Goal: Communication & Community: Ask a question

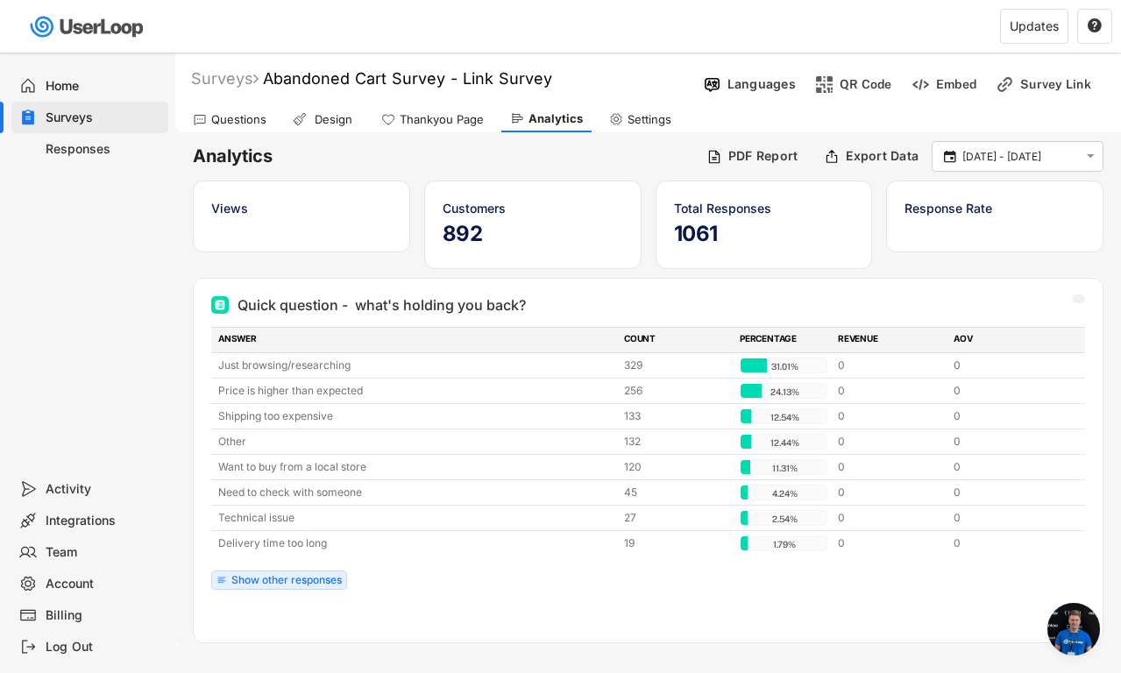
scroll to position [5991, 0]
click at [282, 576] on div "Show other responses" at bounding box center [286, 580] width 110 height 11
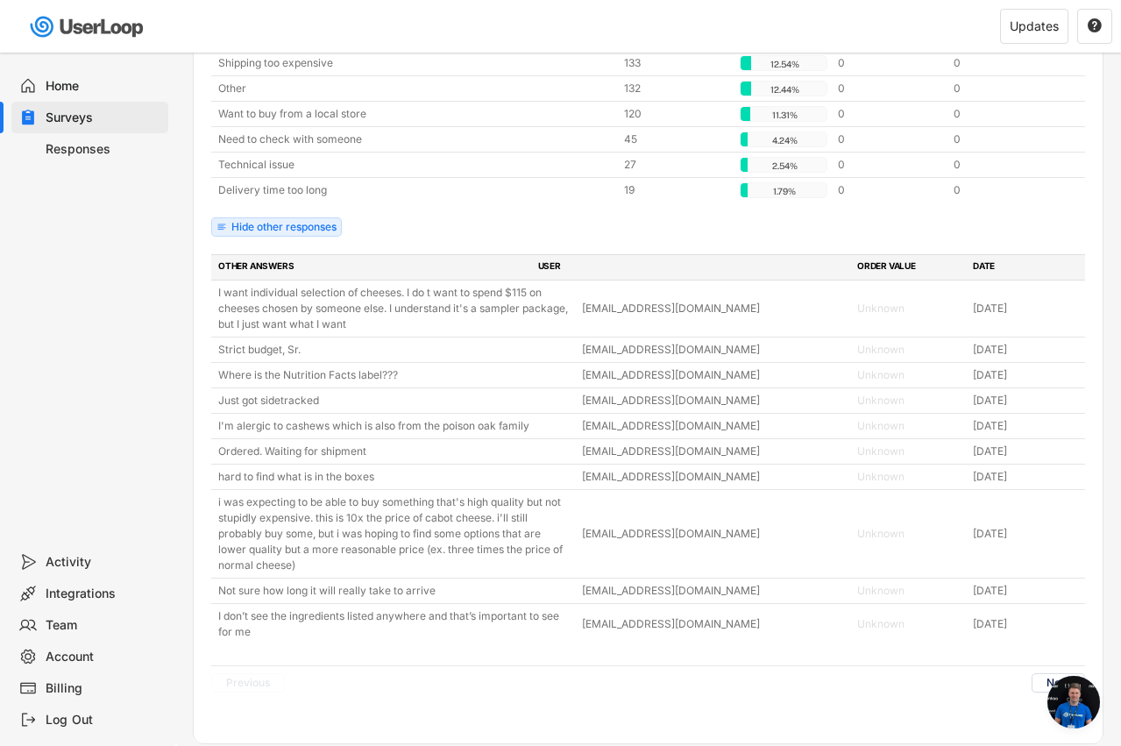
scroll to position [5612, 0]
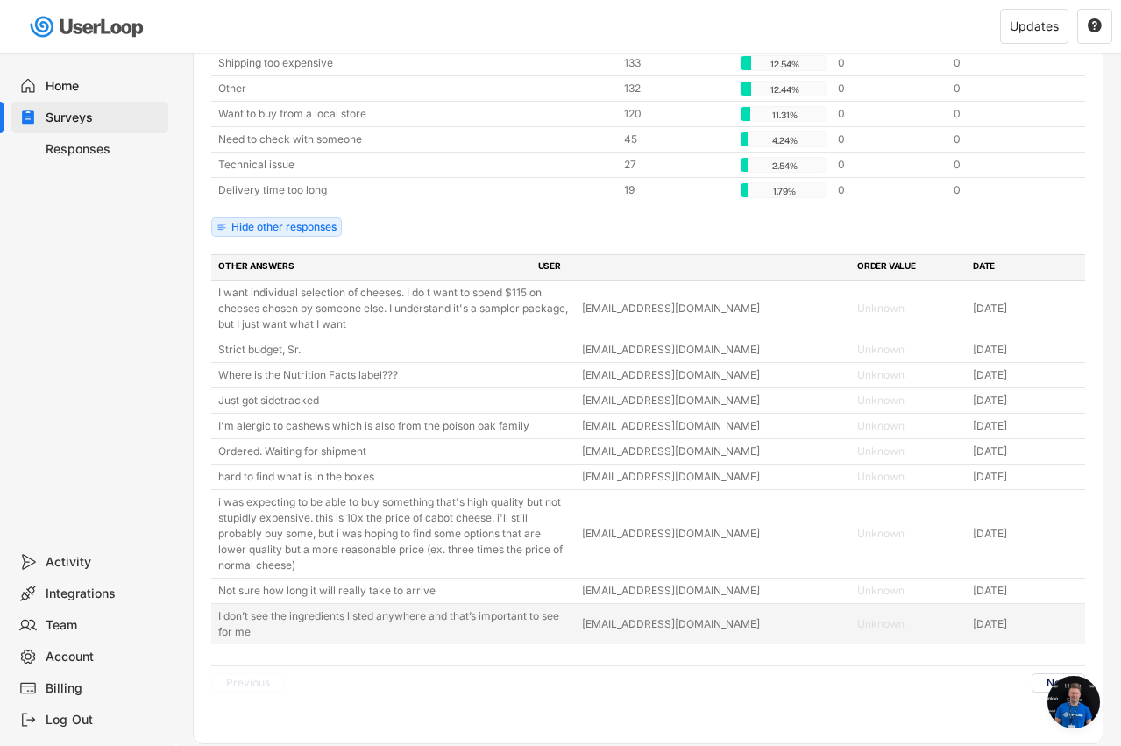
click at [680, 626] on div "[EMAIL_ADDRESS][DOMAIN_NAME]" at bounding box center [715, 624] width 266 height 16
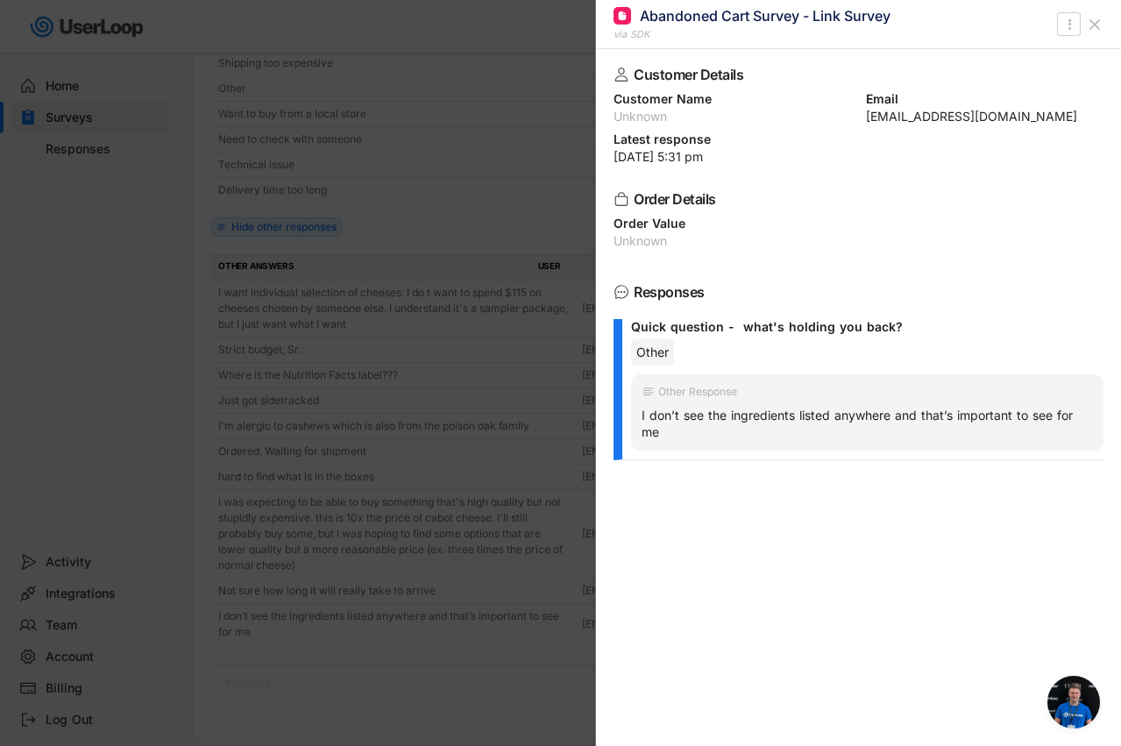
click at [925, 120] on div "[EMAIL_ADDRESS][DOMAIN_NAME]" at bounding box center [985, 116] width 238 height 12
drag, startPoint x: 866, startPoint y: 120, endPoint x: 1017, endPoint y: 124, distance: 151.7
click at [1017, 124] on div "Customer Details Customer Name Unknown Email amynewton83@gmail.com Latest respo…" at bounding box center [858, 397] width 525 height 697
copy div "[EMAIL_ADDRESS][DOMAIN_NAME]"
click at [446, 669] on div at bounding box center [560, 373] width 1121 height 746
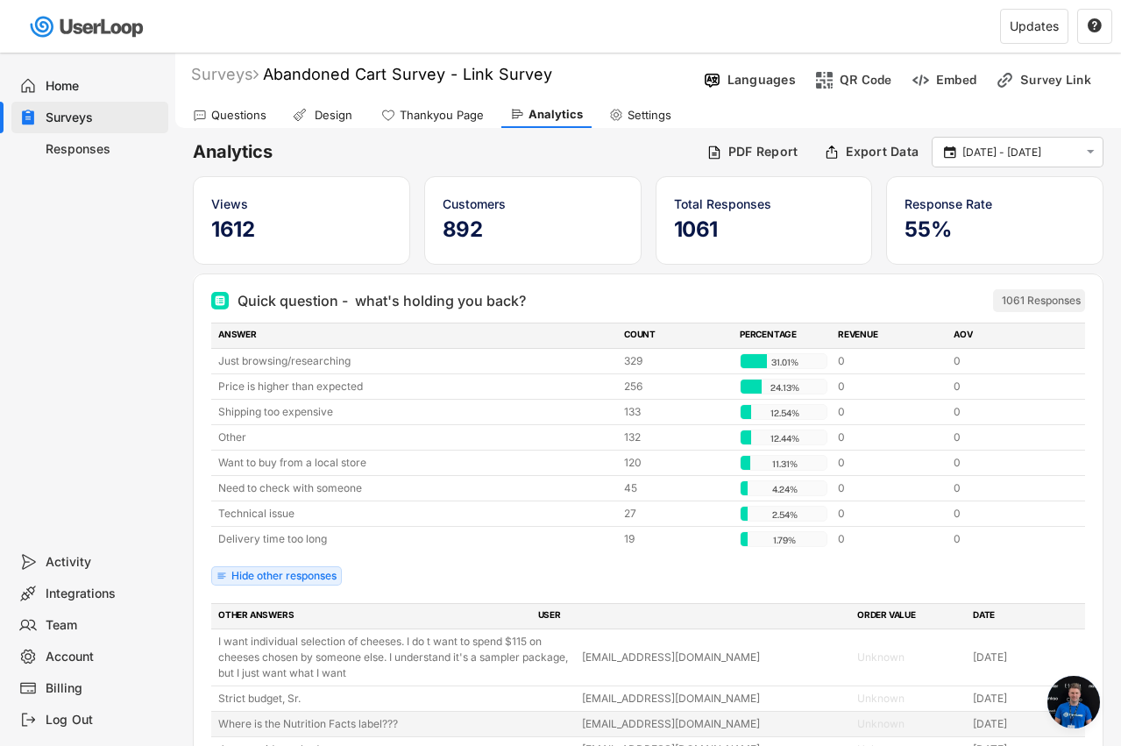
scroll to position [0, 0]
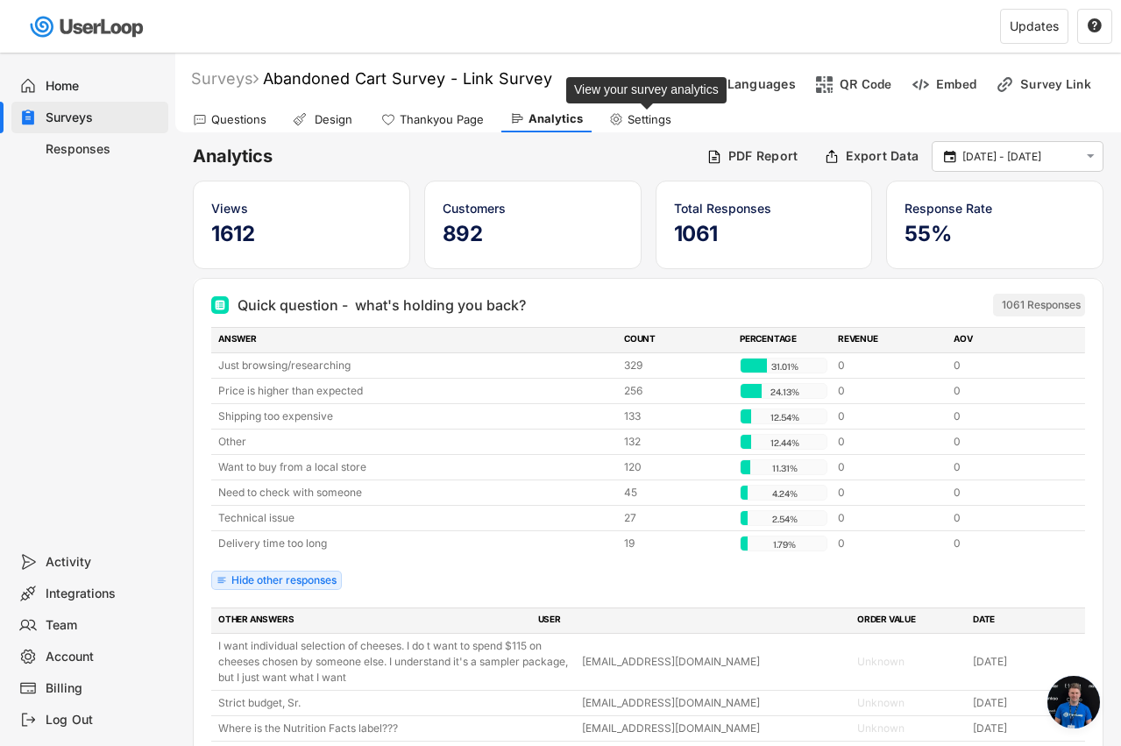
click at [627, 120] on div "Settings" at bounding box center [649, 119] width 44 height 15
select select ""daily""
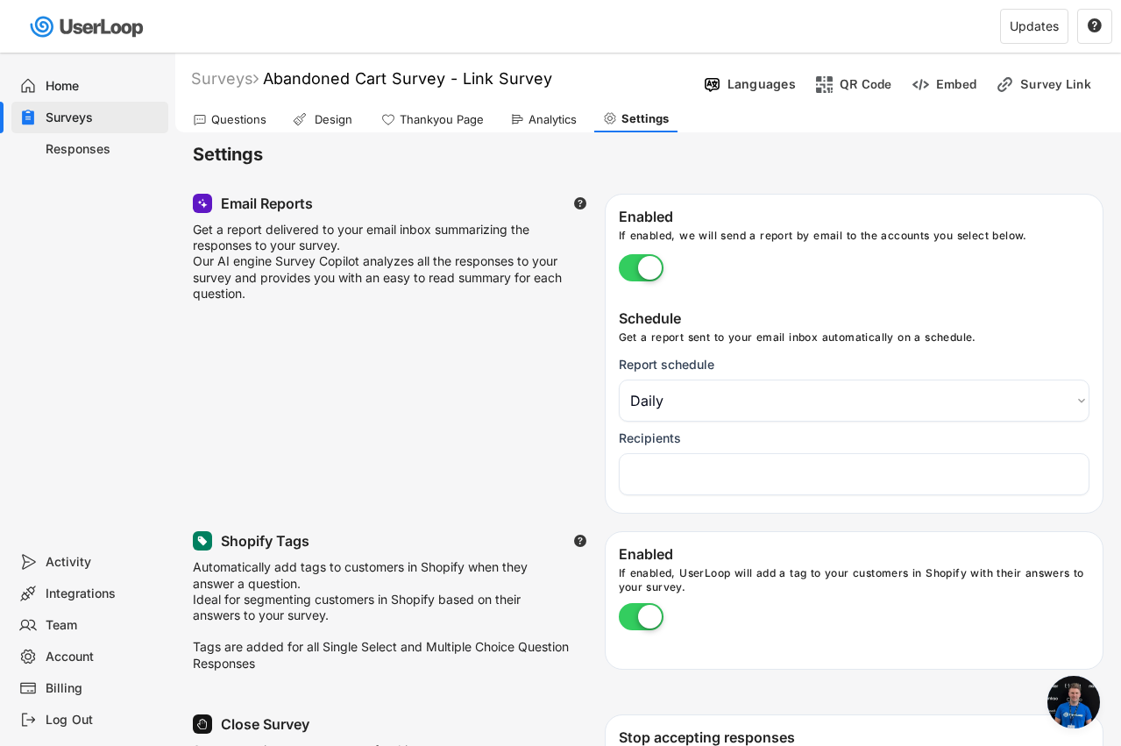
select select "1348695171700984260__LOOKUP__1708985590327x443968688338875400"
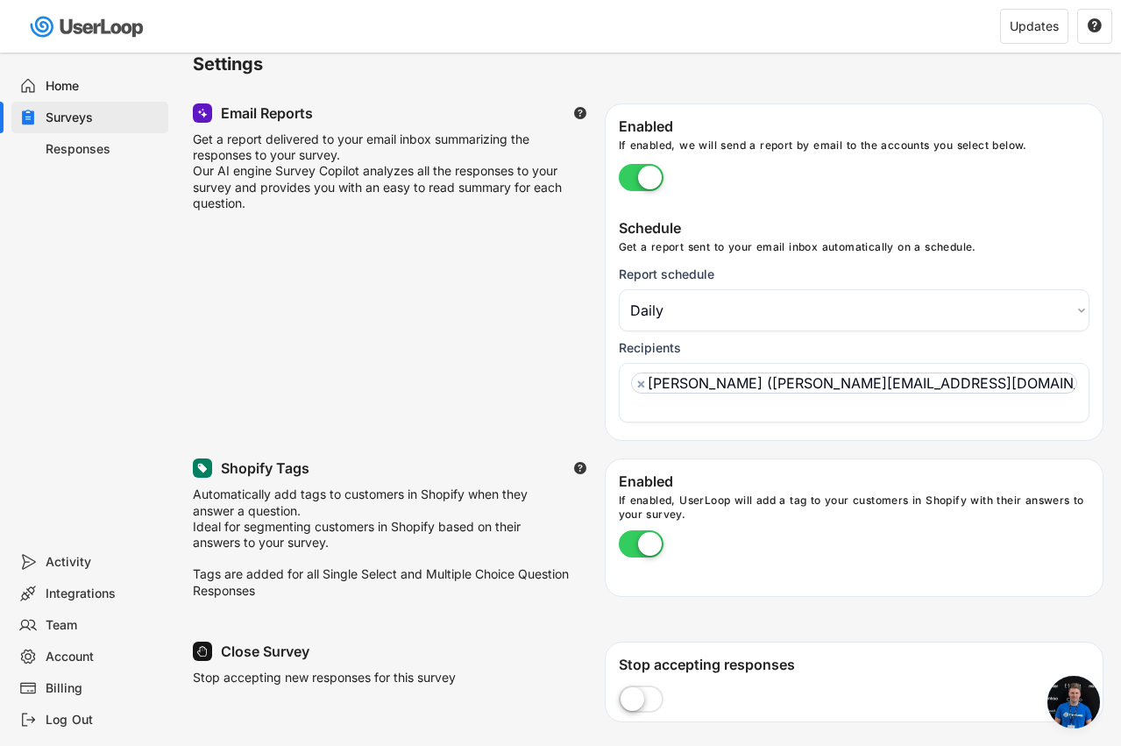
scroll to position [4, 0]
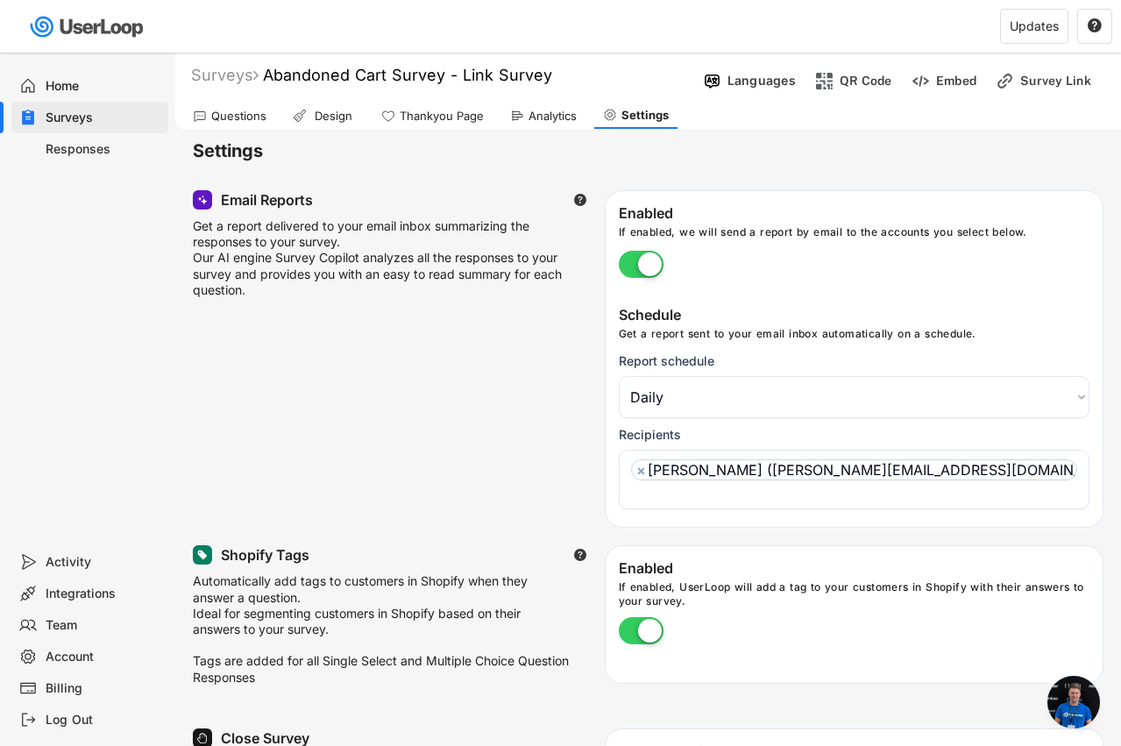
click at [1066, 672] on span "Open chat" at bounding box center [1073, 702] width 53 height 53
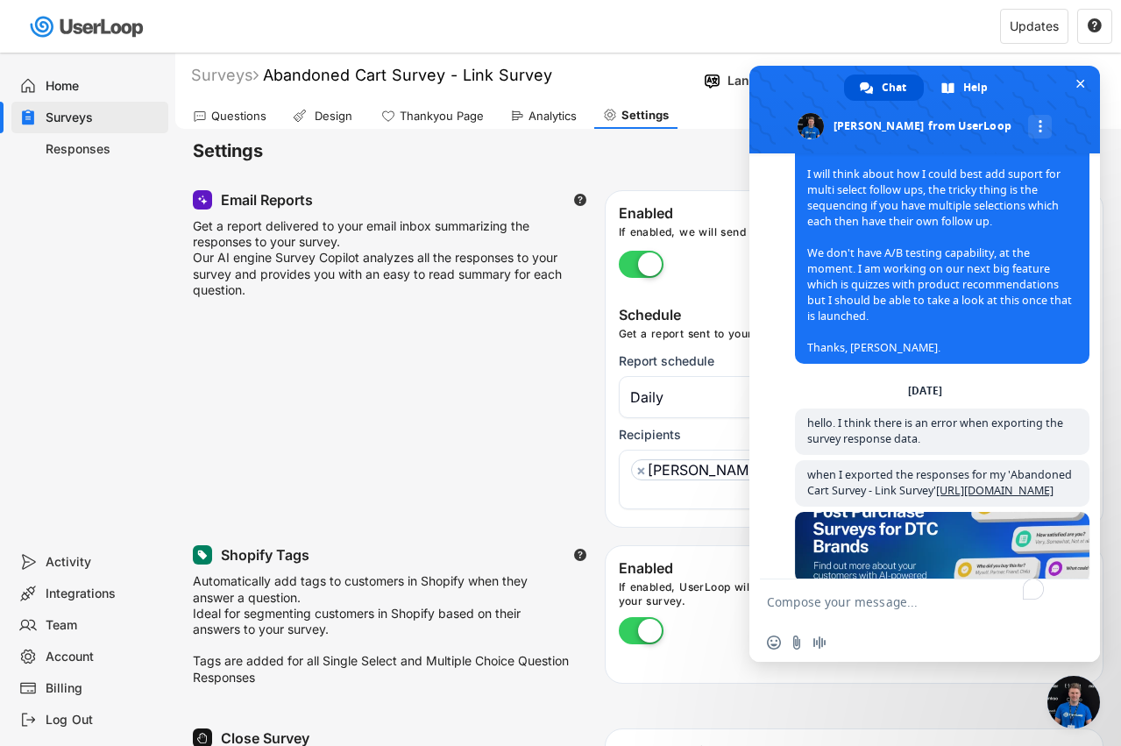
scroll to position [9380, 0]
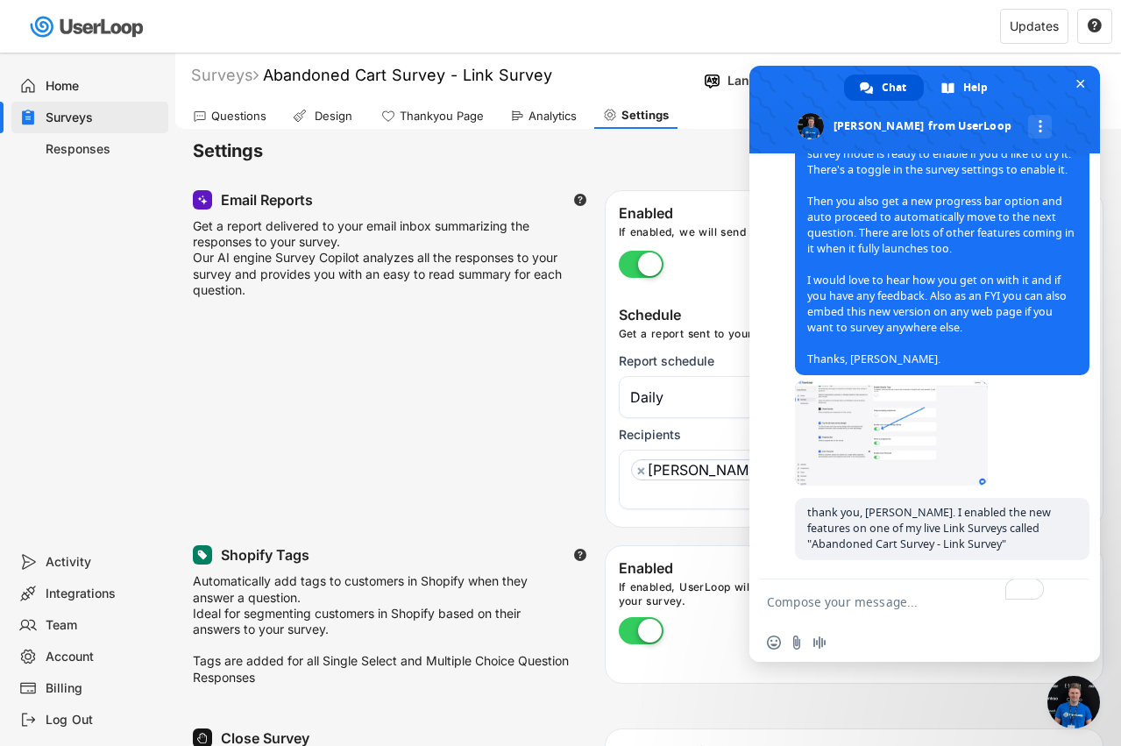
click at [895, 601] on textarea "To enrich screen reader interactions, please activate Accessibility in Grammarl…" at bounding box center [907, 601] width 280 height 44
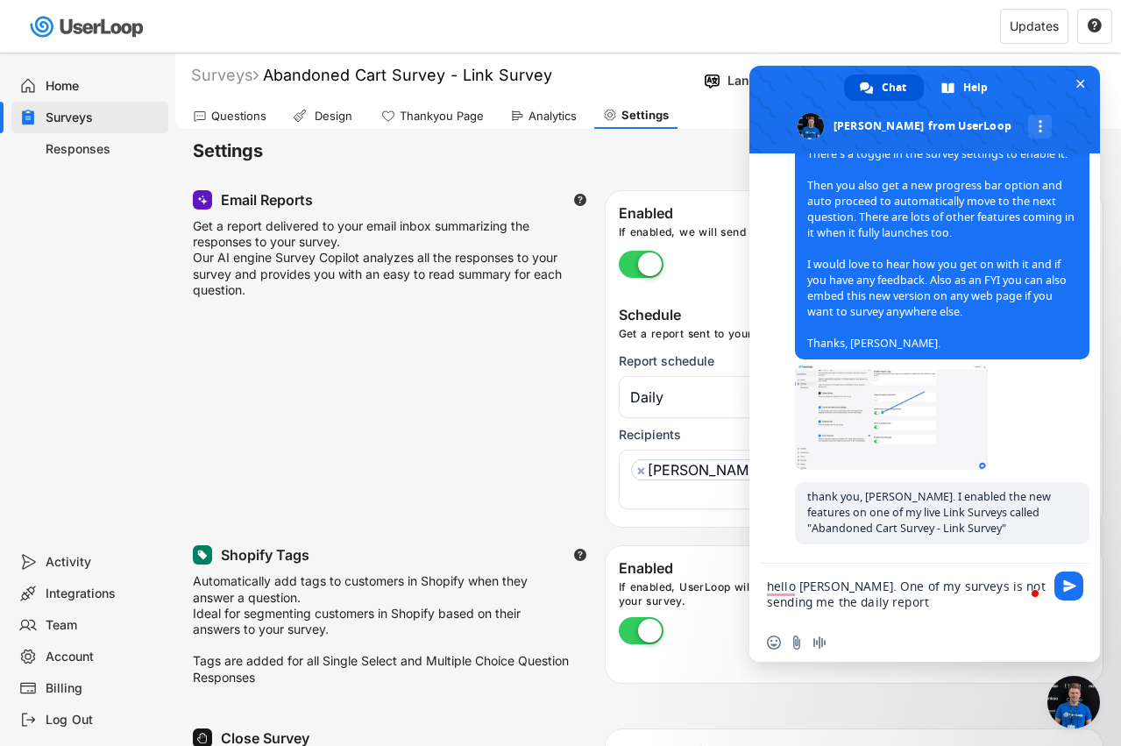
type textarea "hello James. One of my surveys is not sending me the daily report."
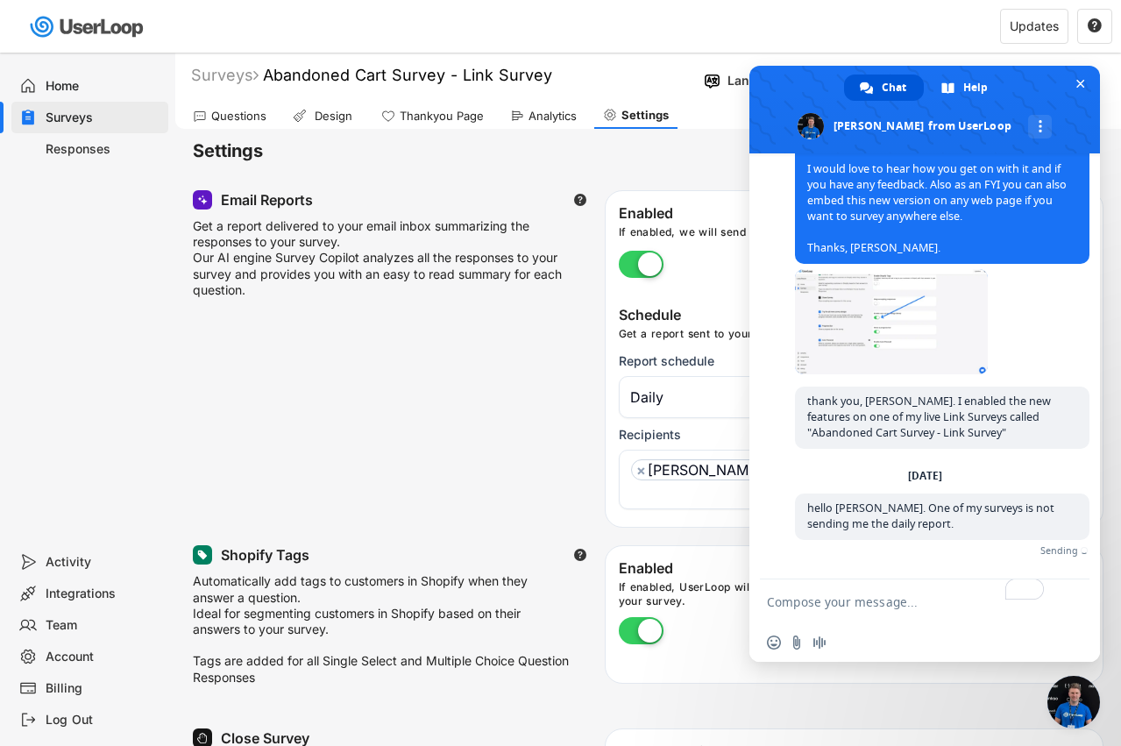
click at [875, 607] on textarea "To enrich screen reader interactions, please activate Accessibility in Grammarl…" at bounding box center [907, 601] width 280 height 44
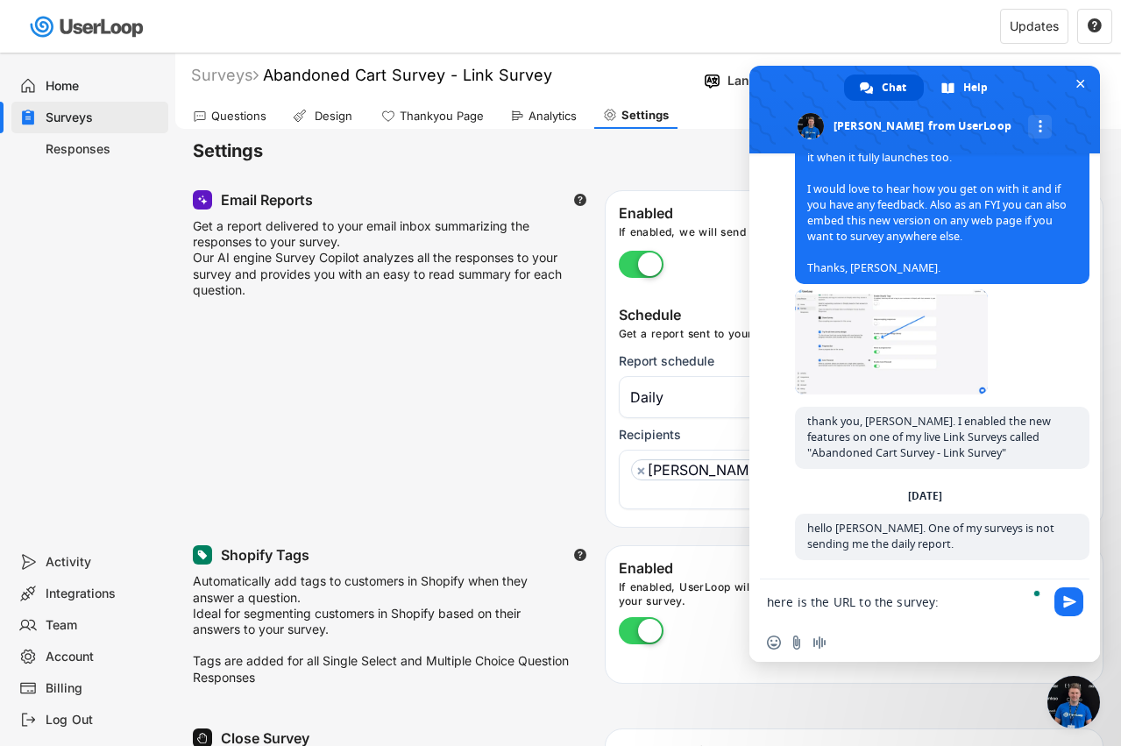
paste textarea "https://userloop.io/home?tab=Settings&survey=1753537463834x794776745951100900"
type textarea "here is the URL to the survey: https://userloop.io/home?tab=Settings&survey=175…"
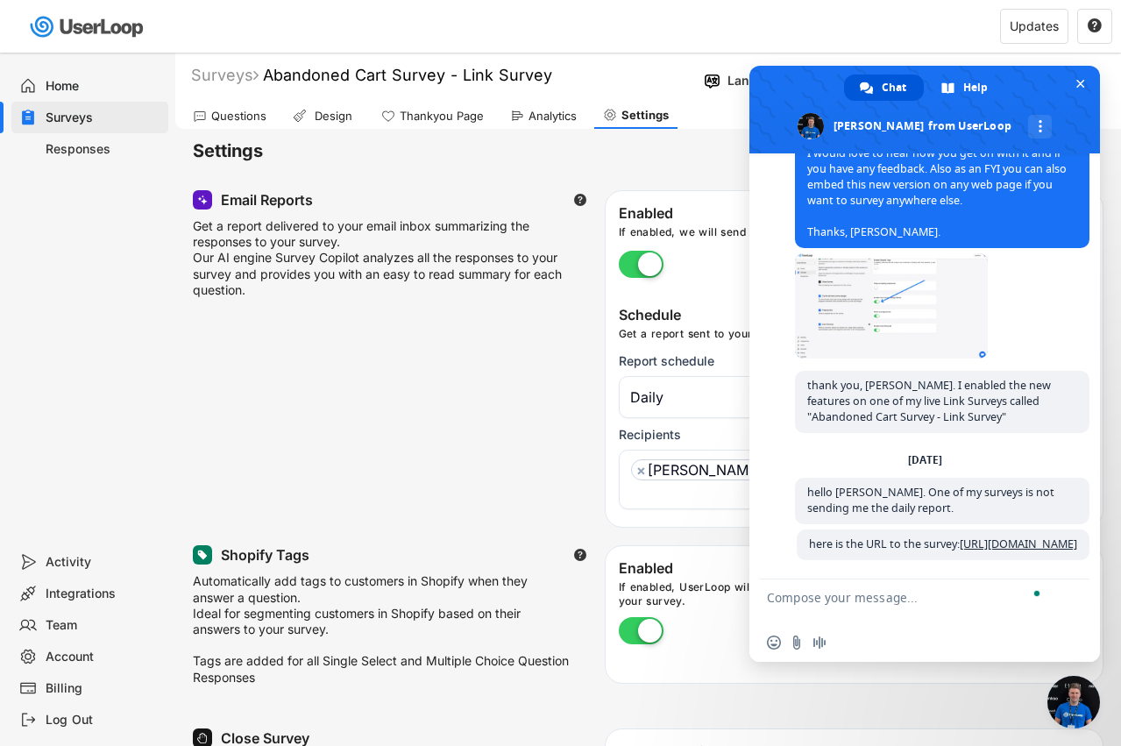
scroll to position [9538, 0]
click at [556, 346] on div "Email Reports  Get a report delivered to your email inbox summarizing the resp…" at bounding box center [648, 358] width 911 height 337
click at [613, 83] on div "Surveys Abandoned Cart Survey - Link Survey " at bounding box center [435, 75] width 521 height 20
drag, startPoint x: 573, startPoint y: 74, endPoint x: 268, endPoint y: 82, distance: 305.1
click at [268, 82] on div "Surveys Abandoned Cart Survey - Link Survey " at bounding box center [435, 75] width 521 height 20
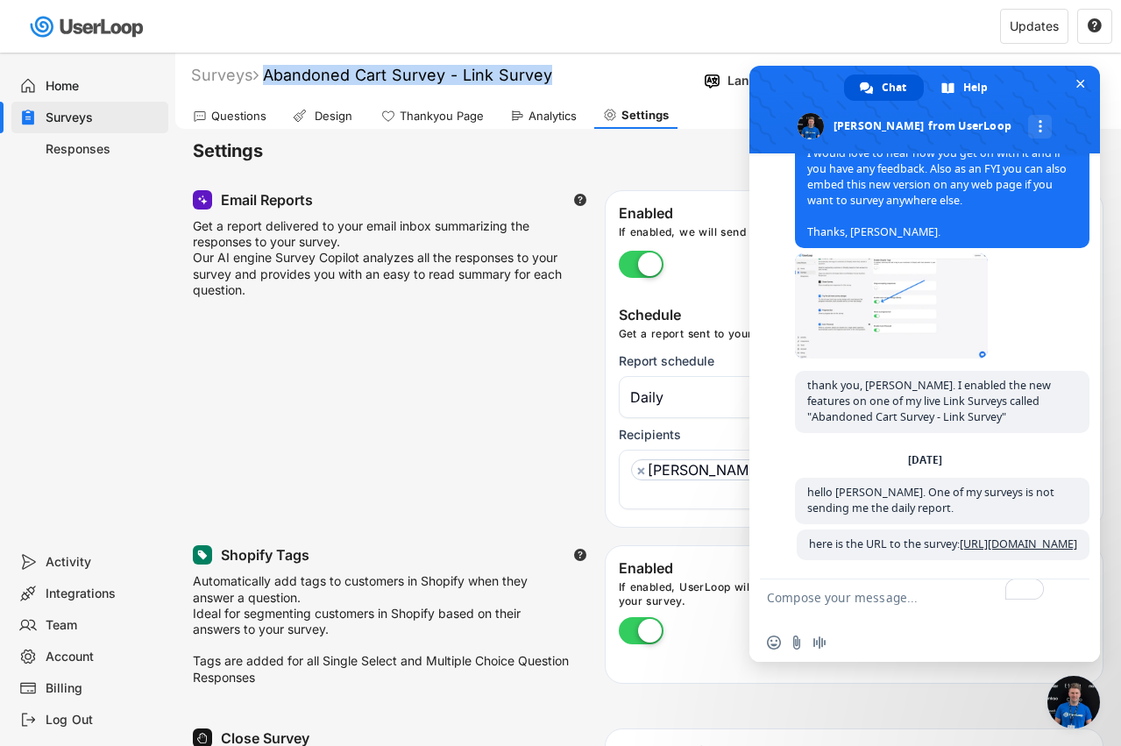
copy div "Abandoned Cart Survey - Link Survey"
click at [818, 607] on textarea "To enrich screen reader interactions, please activate Accessibility in Grammarl…" at bounding box center [907, 601] width 280 height 44
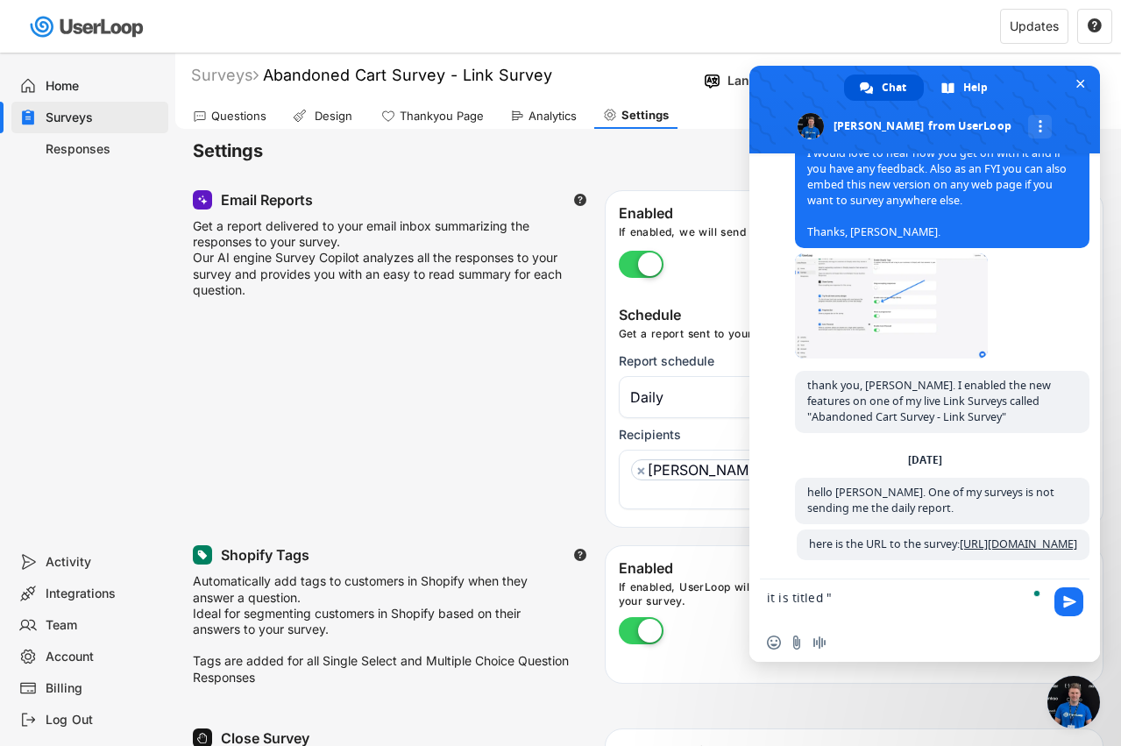
paste textarea "Abandoned Cart Survey - Link Survey"
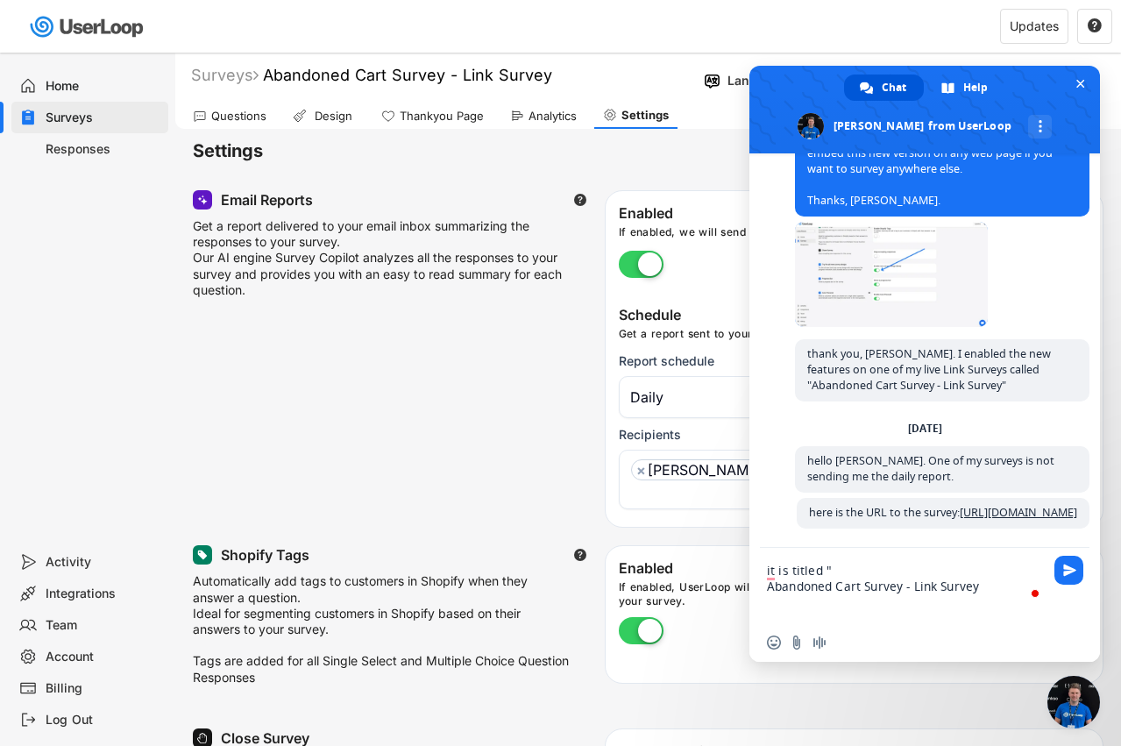
type textarea "it is titled " Abandoned Cart Survey - Link Survey""
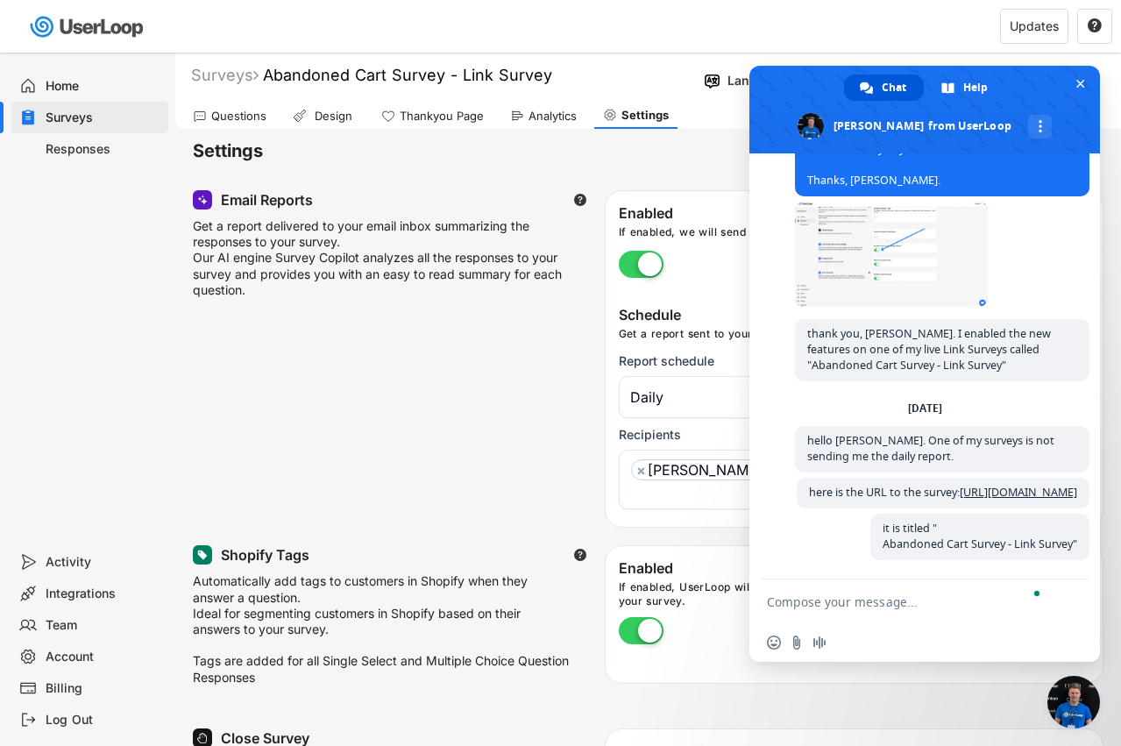
scroll to position [9590, 0]
click at [1088, 74] on span at bounding box center [924, 110] width 351 height 88
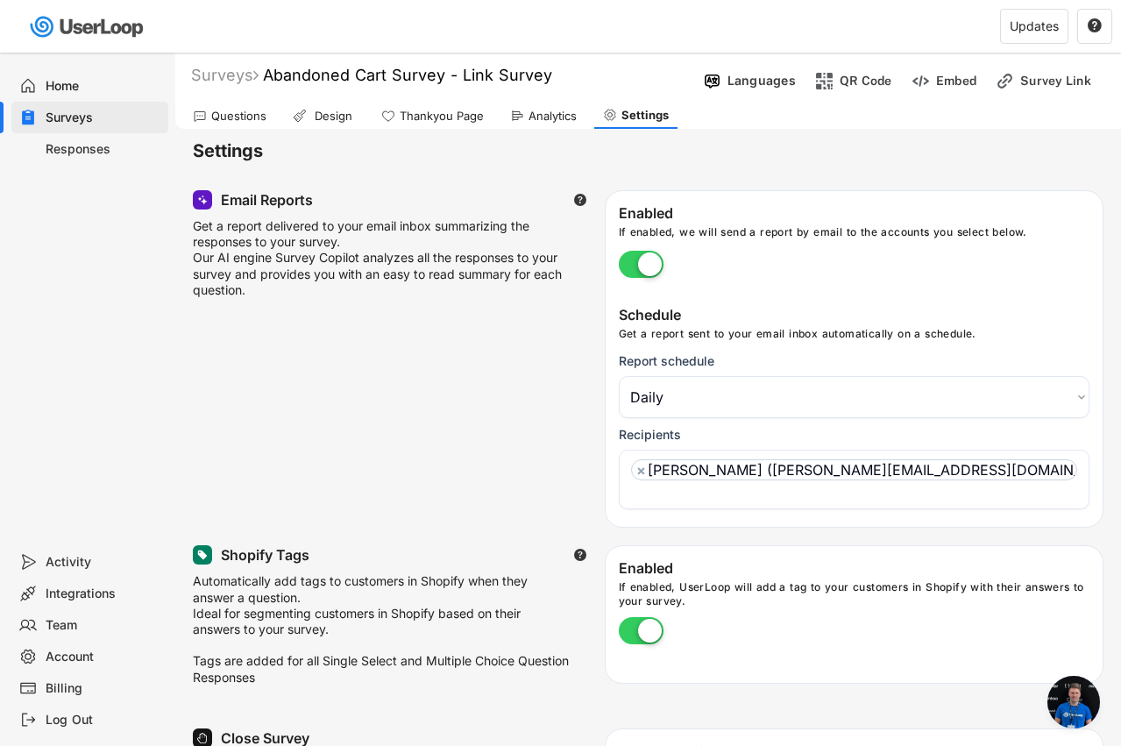
click at [465, 445] on div "Email Reports  Get a report delivered to your email inbox summarizing the resp…" at bounding box center [648, 358] width 911 height 337
